Goal: Information Seeking & Learning: Learn about a topic

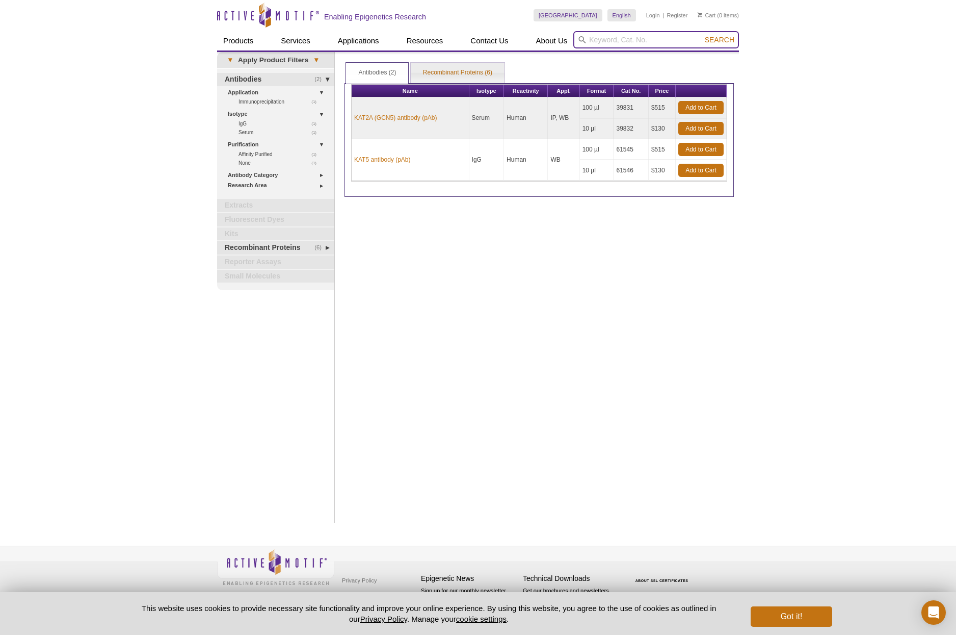
click at [671, 43] on input "search" at bounding box center [656, 39] width 166 height 17
type input "kras"
click at [702, 35] on button "Search" at bounding box center [720, 39] width 36 height 9
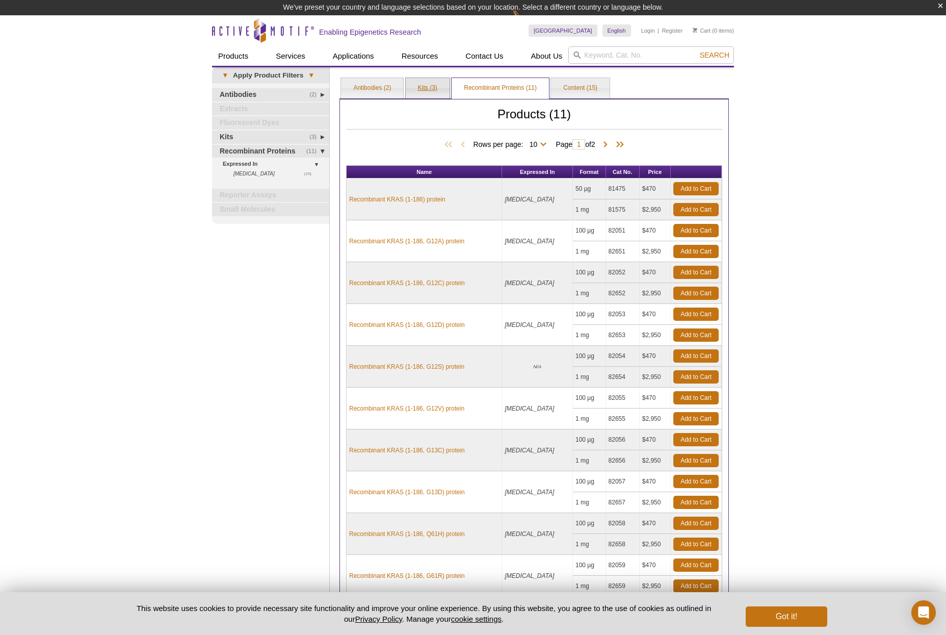
click at [427, 90] on link "Kits (3)" at bounding box center [428, 88] width 44 height 20
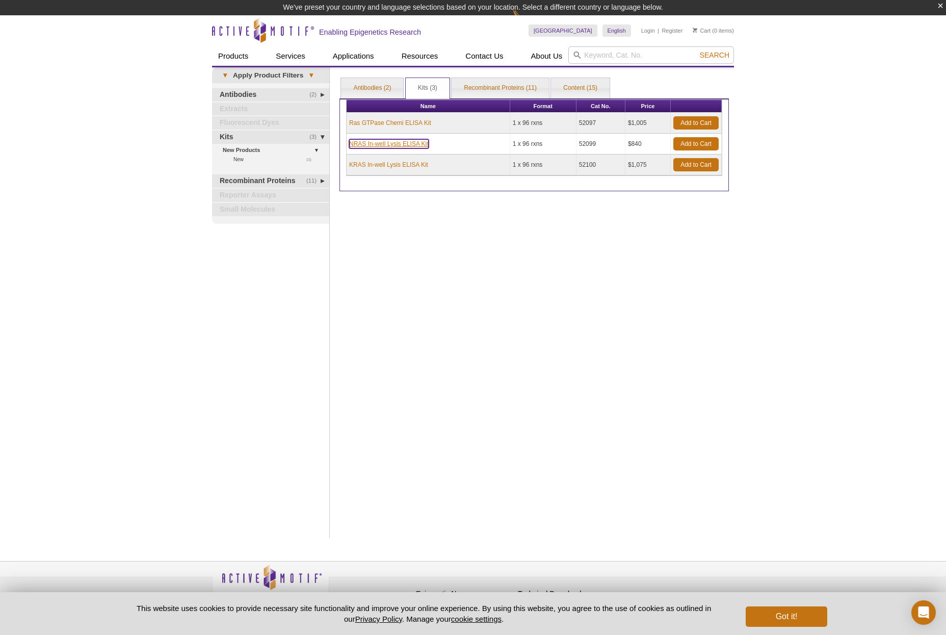
click at [413, 143] on link "NRAS In-well Lysis ELISA Kit" at bounding box center [389, 143] width 80 height 9
